Goal: Check status

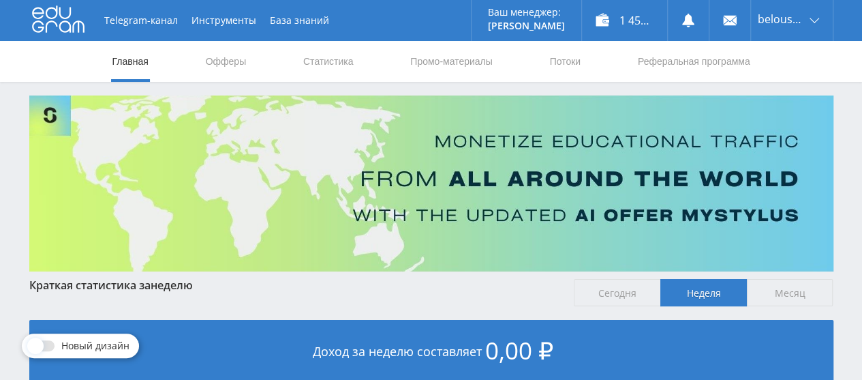
click at [312, 72] on link "Статистика" at bounding box center [328, 61] width 53 height 41
